Goal: Task Accomplishment & Management: Complete application form

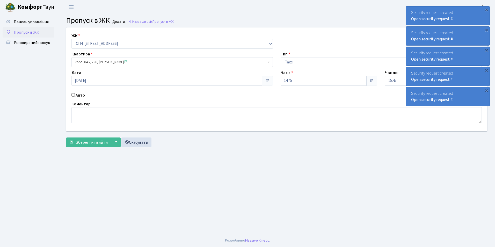
select select "325"
select select "2"
click at [92, 43] on select "- [STREET_ADDRESS]" at bounding box center [173, 44] width 202 height 10
click at [137, 144] on link "Скасувати" at bounding box center [137, 143] width 30 height 10
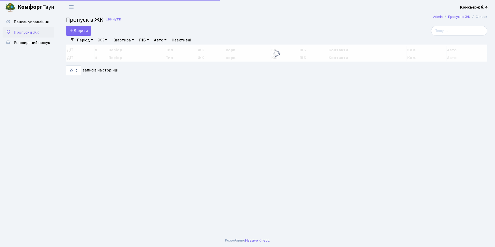
select select "25"
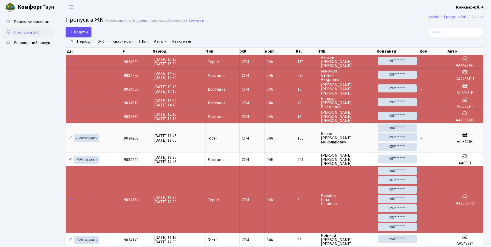
click at [78, 32] on span "Додати" at bounding box center [78, 32] width 18 height 6
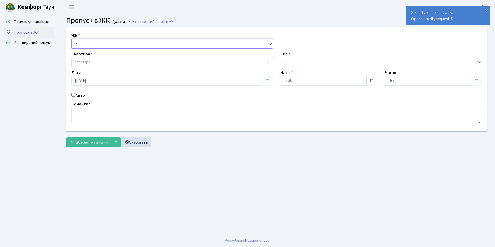
click at [74, 42] on select "- СП4, Столичне шосе, 5" at bounding box center [173, 44] width 202 height 10
select select "325"
click at [72, 39] on select "- СП4, Столичне шосе, 5" at bounding box center [173, 44] width 202 height 10
select select
click at [81, 62] on span "Квартира" at bounding box center [82, 62] width 15 height 5
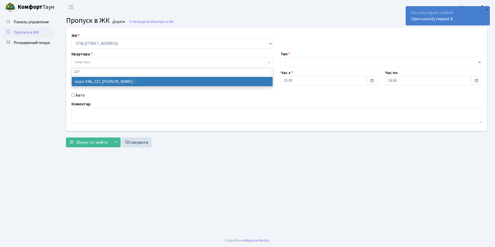
type input "227"
select select "21255"
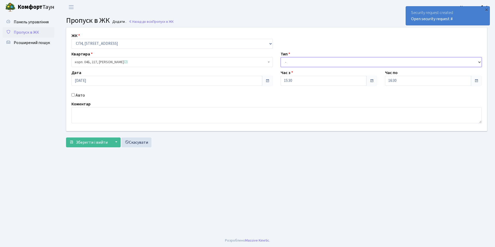
click at [288, 63] on select "- Доставка Таксі Гості Сервіс" at bounding box center [382, 62] width 202 height 10
select select "2"
click at [281, 57] on select "- Доставка Таксі Гості Сервіс" at bounding box center [382, 62] width 202 height 10
click at [72, 96] on input "Авто" at bounding box center [73, 94] width 3 height 3
checkbox input "true"
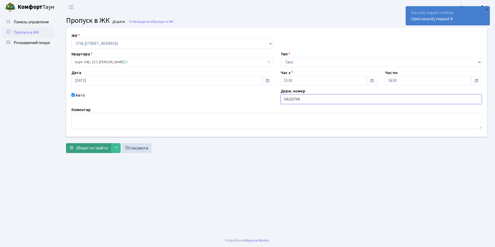
type input "КА2237КА"
click at [84, 147] on span "Зберегти і вийти" at bounding box center [92, 148] width 32 height 6
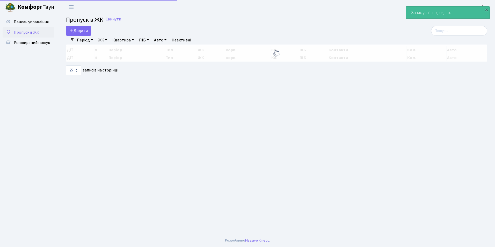
select select "25"
